Goal: Information Seeking & Learning: Learn about a topic

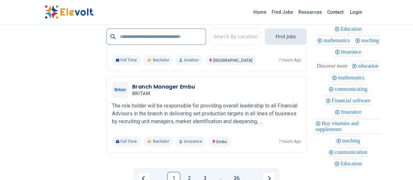
scroll to position [1502, 0]
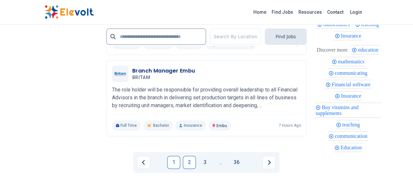
click at [188, 156] on link "2" at bounding box center [189, 162] width 13 height 13
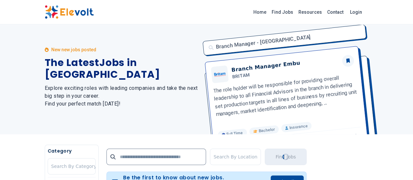
scroll to position [0, 0]
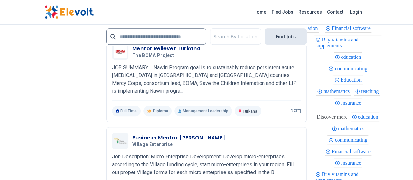
scroll to position [1410, 0]
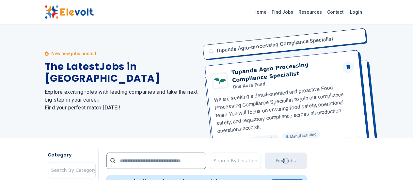
scroll to position [0, 0]
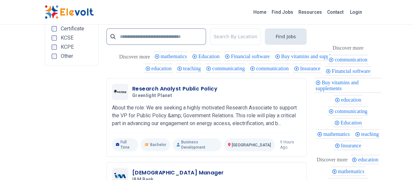
scroll to position [1409, 0]
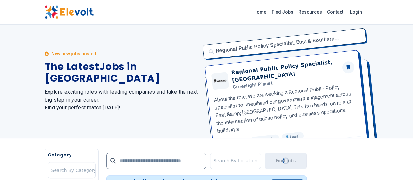
scroll to position [0, 0]
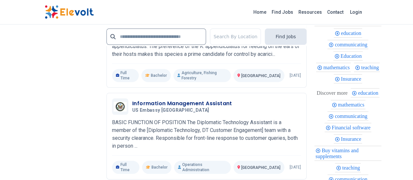
scroll to position [1532, 0]
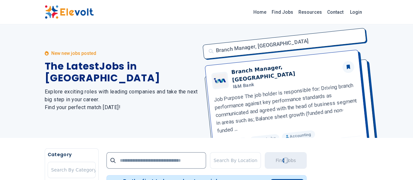
scroll to position [0, 0]
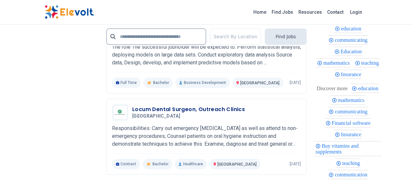
scroll to position [1425, 0]
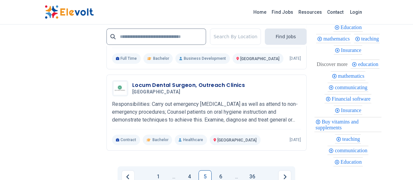
click at [221, 170] on link "6" at bounding box center [220, 176] width 13 height 13
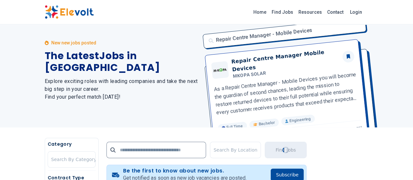
scroll to position [0, 0]
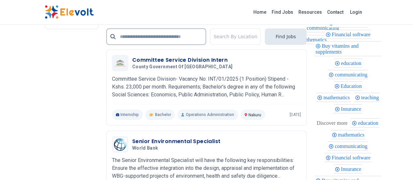
scroll to position [1404, 0]
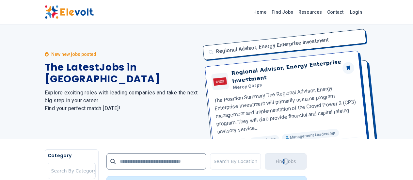
scroll to position [0, 0]
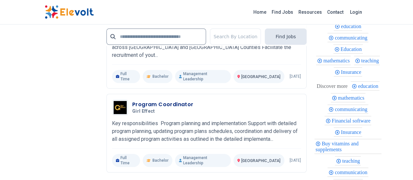
scroll to position [1412, 0]
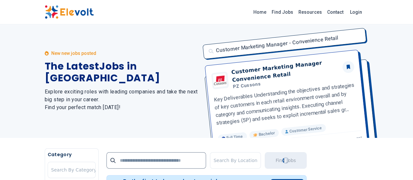
scroll to position [0, 0]
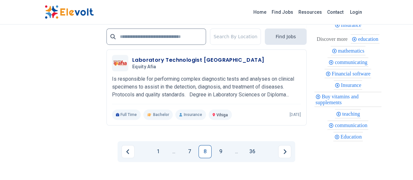
scroll to position [1462, 0]
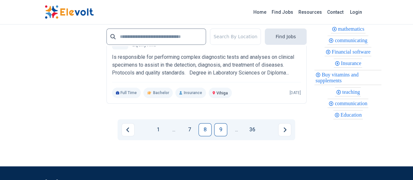
click at [223, 123] on link "9" at bounding box center [220, 129] width 13 height 13
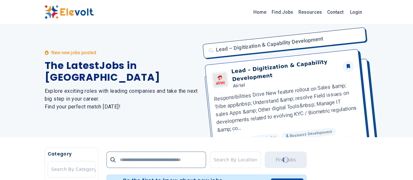
scroll to position [0, 0]
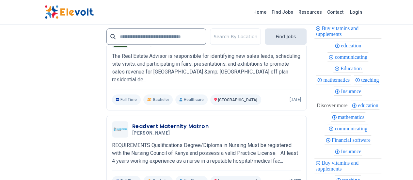
scroll to position [1433, 0]
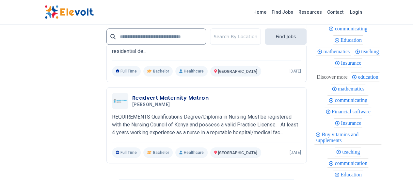
drag, startPoint x: 222, startPoint y: 120, endPoint x: 218, endPoint y: 119, distance: 3.6
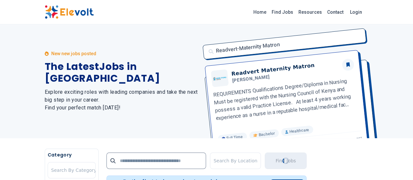
scroll to position [0, 0]
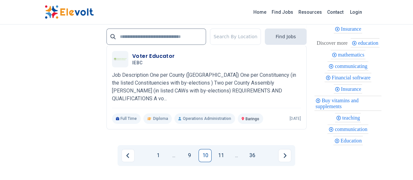
scroll to position [1453, 0]
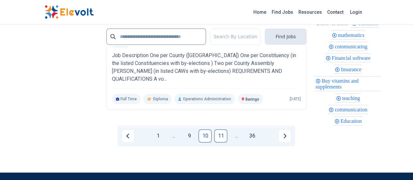
click at [221, 129] on link "11" at bounding box center [220, 135] width 13 height 13
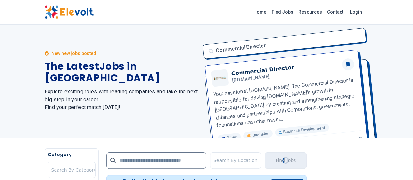
scroll to position [0, 0]
